Goal: Check status

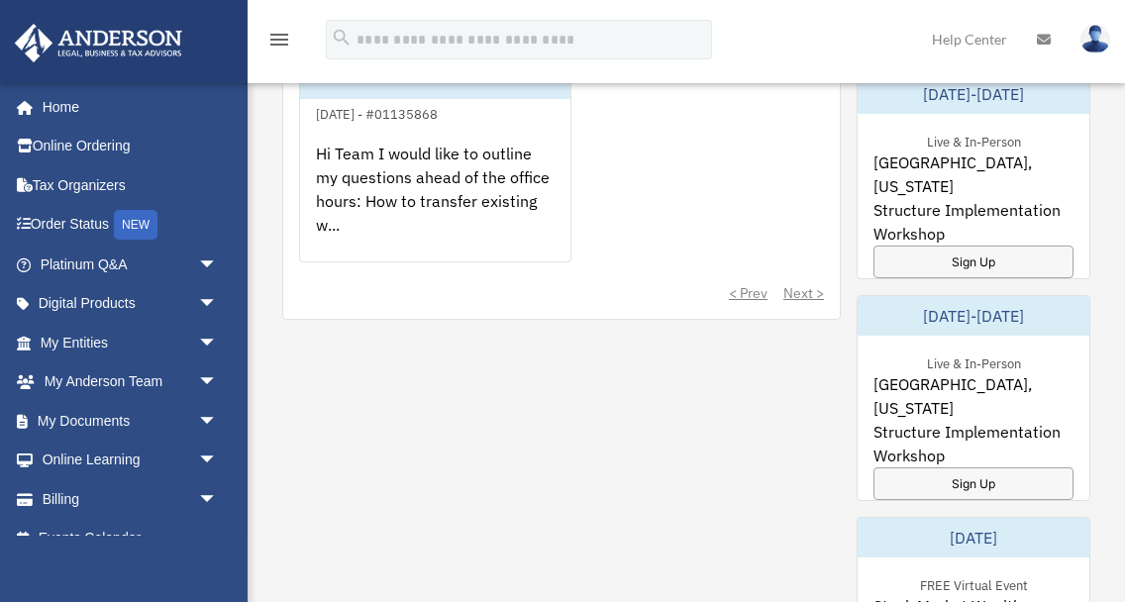
scroll to position [1373, 0]
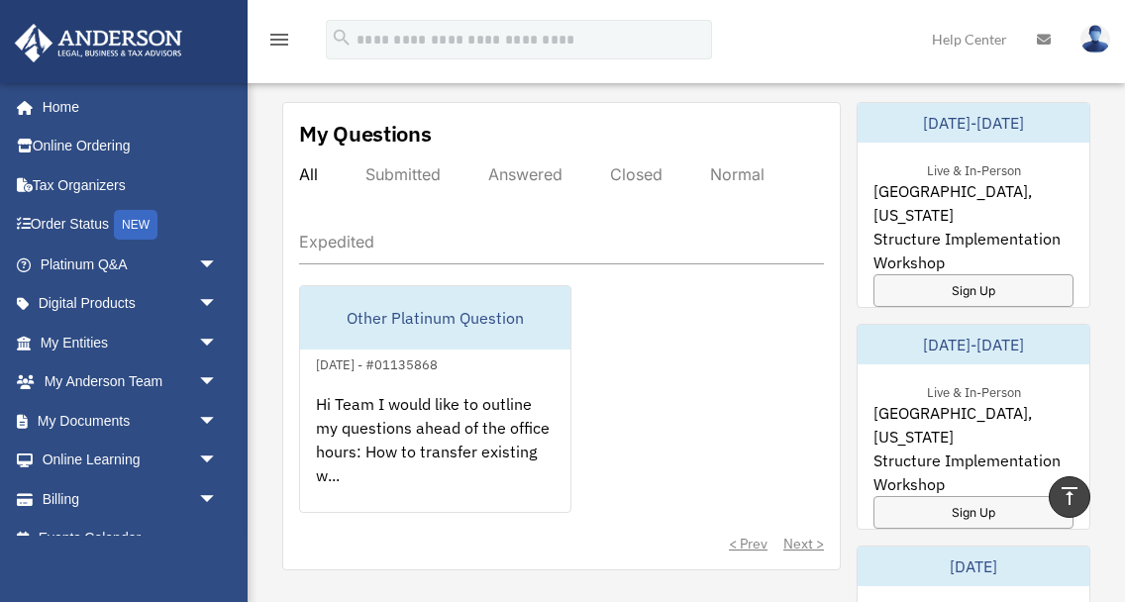
scroll to position [1134, 0]
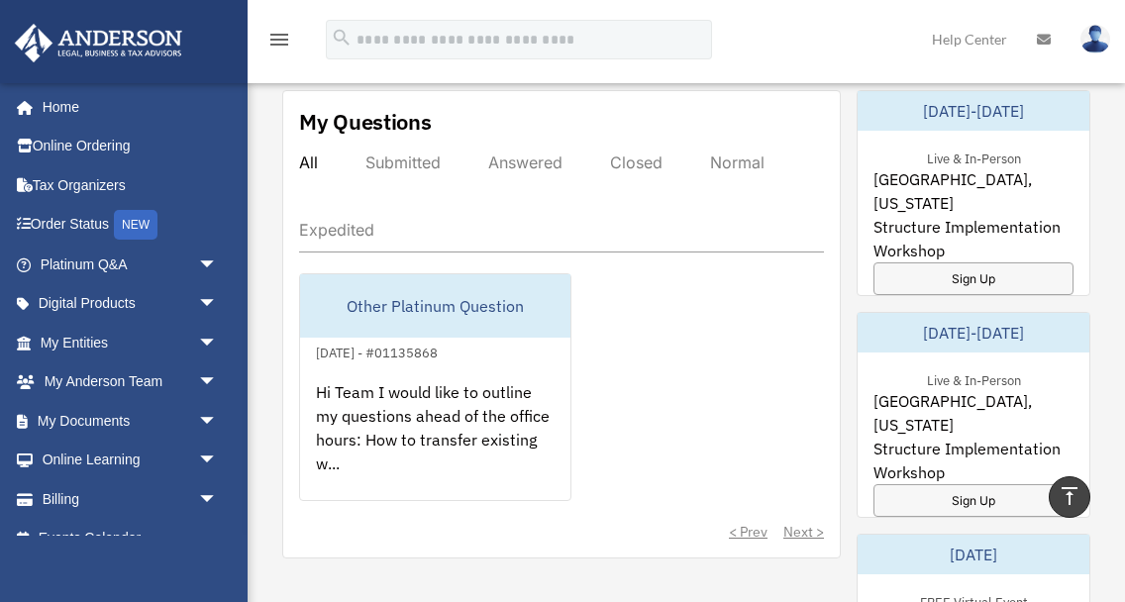
click at [521, 156] on div "Answered" at bounding box center [525, 162] width 74 height 20
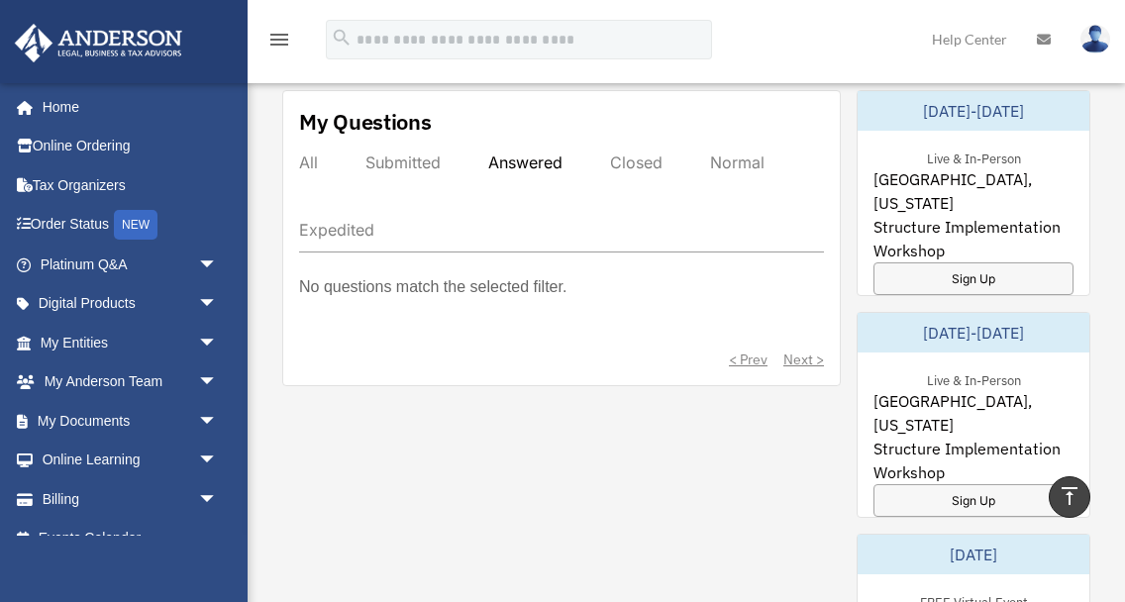
click at [402, 158] on div "Submitted" at bounding box center [402, 162] width 75 height 20
